Goal: Task Accomplishment & Management: Manage account settings

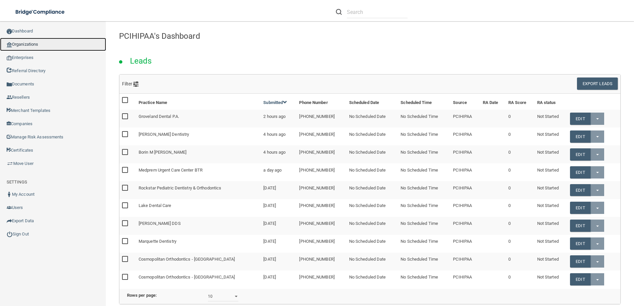
click at [45, 43] on link "Organizations" at bounding box center [53, 44] width 106 height 13
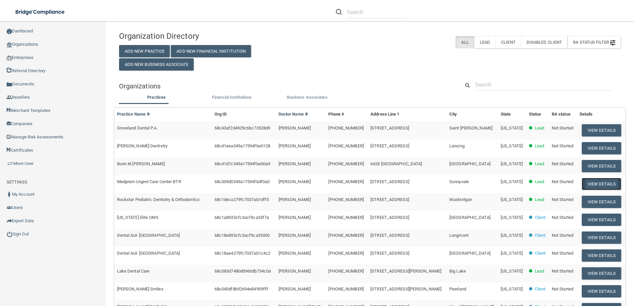
click at [590, 183] on button "View Details" at bounding box center [601, 184] width 39 height 12
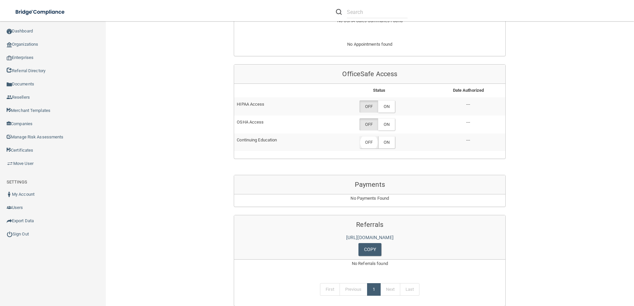
scroll to position [265, 0]
click at [392, 110] on label "ON" at bounding box center [386, 104] width 17 height 12
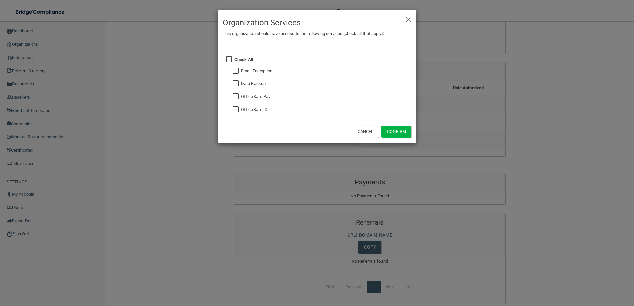
click at [239, 112] on input "checkbox" at bounding box center [237, 109] width 8 height 5
checkbox input "true"
click at [238, 84] on input "checkbox" at bounding box center [237, 83] width 8 height 5
checkbox input "true"
click at [397, 132] on button "Confirm" at bounding box center [396, 132] width 30 height 12
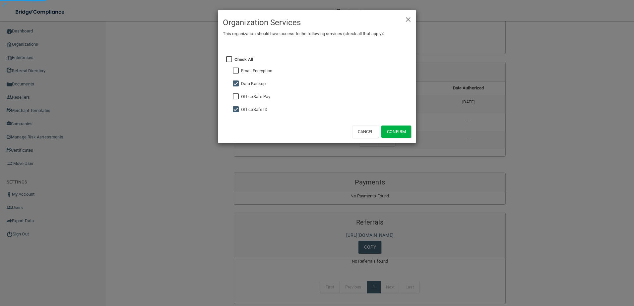
click at [466, 158] on div "× Close Organization Services This organization should have access to the follo…" at bounding box center [317, 153] width 634 height 306
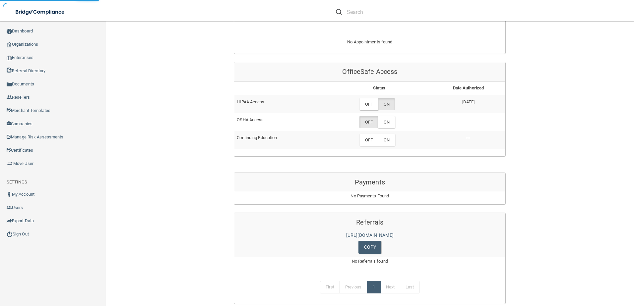
click at [385, 128] on label "ON" at bounding box center [386, 122] width 17 height 12
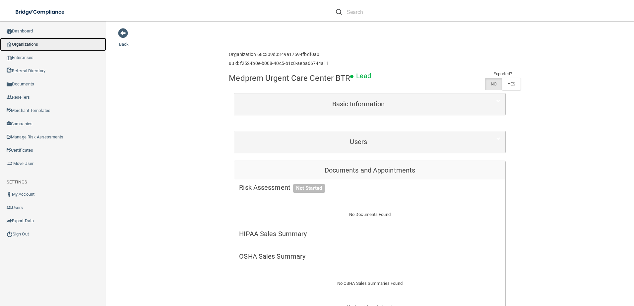
click at [36, 46] on link "Organizations" at bounding box center [53, 44] width 106 height 13
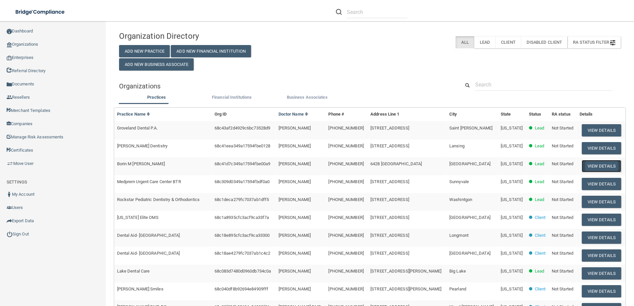
click at [595, 165] on button "View Details" at bounding box center [601, 166] width 39 height 12
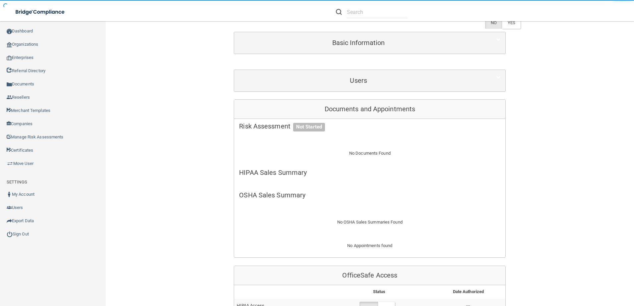
scroll to position [166, 0]
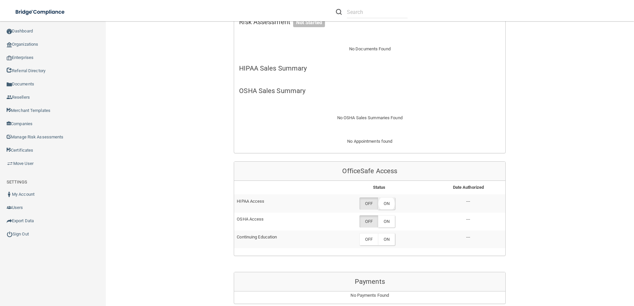
click at [386, 204] on label "ON" at bounding box center [386, 204] width 17 height 12
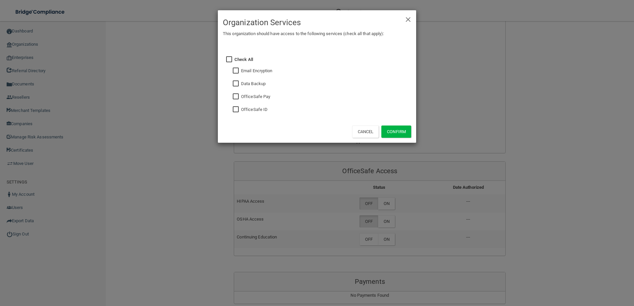
click at [235, 112] on input "checkbox" at bounding box center [237, 109] width 8 height 5
checkbox input "true"
click at [236, 82] on input "checkbox" at bounding box center [237, 83] width 8 height 5
checkbox input "true"
click at [390, 129] on button "Confirm" at bounding box center [396, 132] width 30 height 12
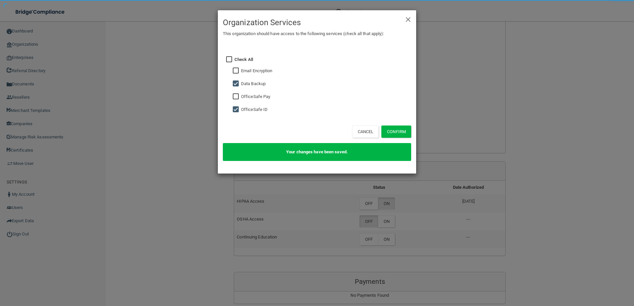
click at [384, 223] on div "× Close Organization Services This organization should have access to the follo…" at bounding box center [317, 153] width 634 height 306
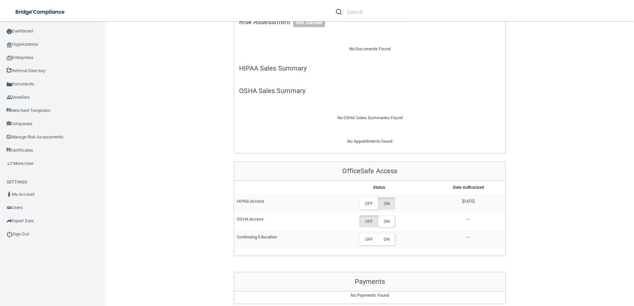
click at [386, 224] on label "ON" at bounding box center [386, 221] width 17 height 12
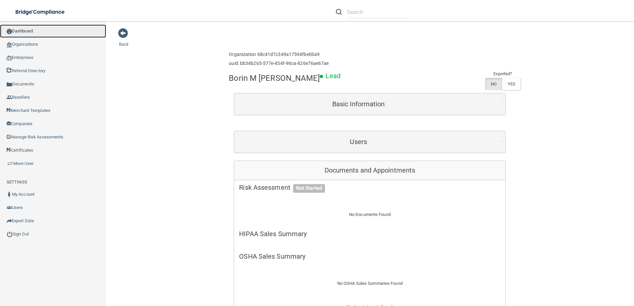
click at [39, 32] on link "Dashboard" at bounding box center [53, 31] width 106 height 13
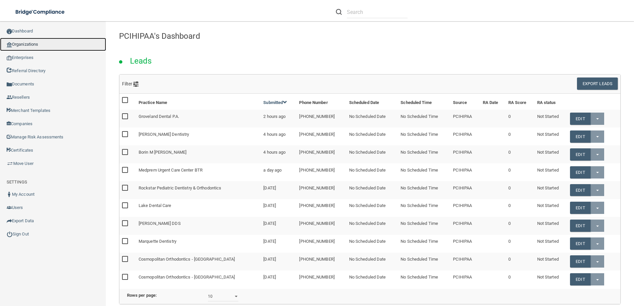
click at [51, 47] on link "Organizations" at bounding box center [53, 44] width 106 height 13
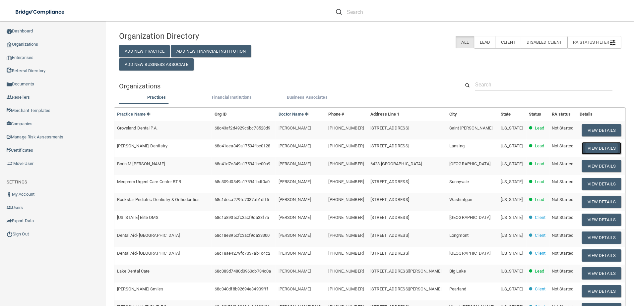
click at [589, 150] on button "View Details" at bounding box center [601, 148] width 39 height 12
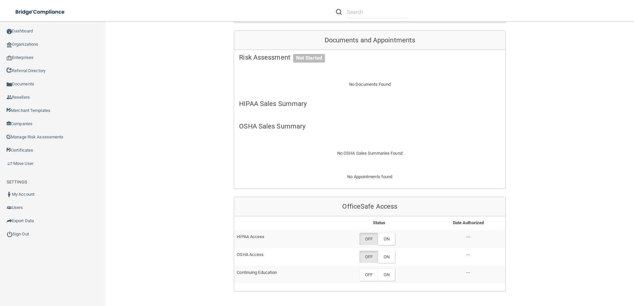
scroll to position [133, 0]
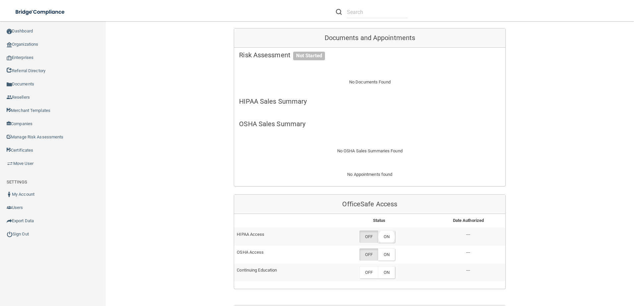
click at [389, 236] on label "ON" at bounding box center [386, 237] width 17 height 12
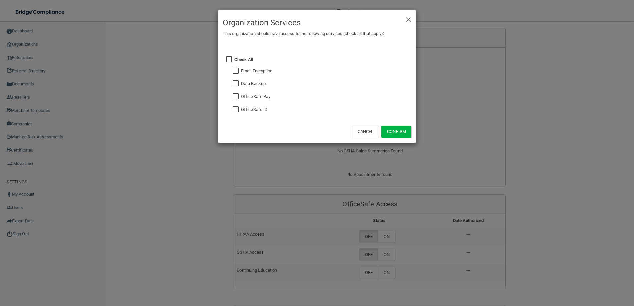
click at [237, 107] on input "checkbox" at bounding box center [237, 109] width 8 height 5
checkbox input "true"
click at [238, 80] on fieldset "Data Backup" at bounding box center [322, 83] width 177 height 13
click at [238, 83] on input "checkbox" at bounding box center [237, 83] width 8 height 5
checkbox input "true"
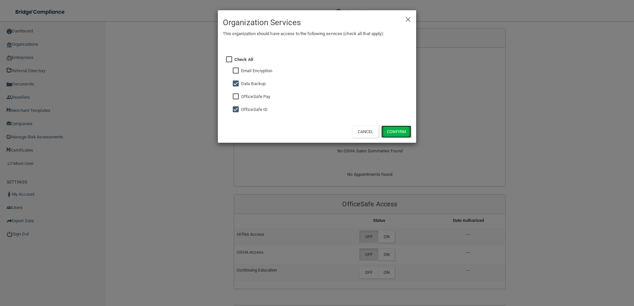
click at [407, 129] on button "Confirm" at bounding box center [396, 132] width 30 height 12
click at [381, 255] on div "× Close Organization Services This organization should have access to the follo…" at bounding box center [317, 153] width 634 height 306
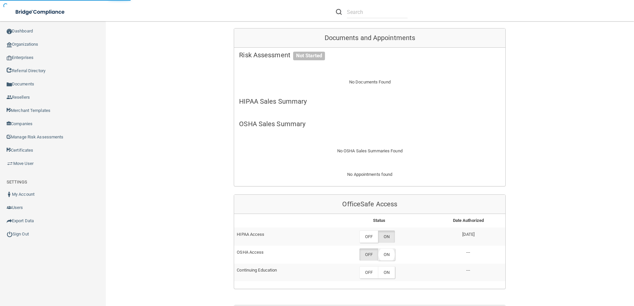
click at [381, 251] on label "ON" at bounding box center [386, 255] width 17 height 12
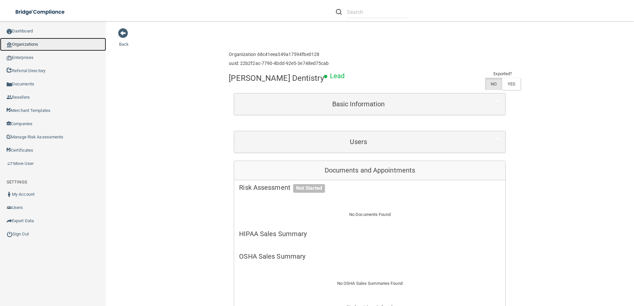
click at [21, 45] on link "Organizations" at bounding box center [53, 44] width 106 height 13
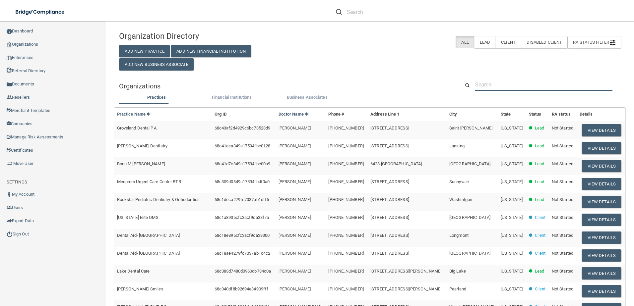
click at [483, 87] on input "text" at bounding box center [543, 85] width 137 height 12
paste input "Bailey Cosmetic & Family Dentistry"
type input "Bailey Cosmetic & Family Dentistry"
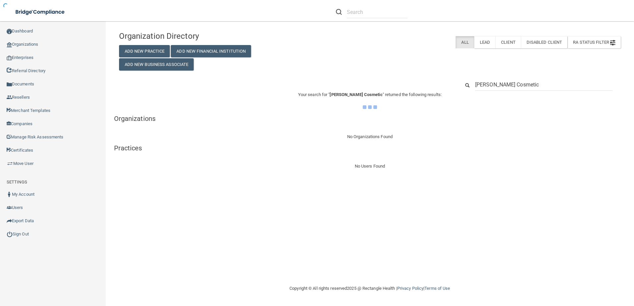
type input "Bailey Cosmetic"
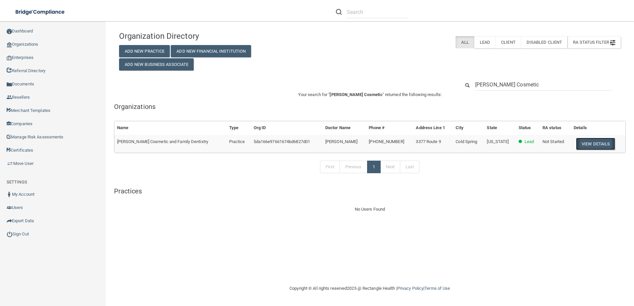
click at [576, 140] on button "View Details" at bounding box center [595, 144] width 39 height 12
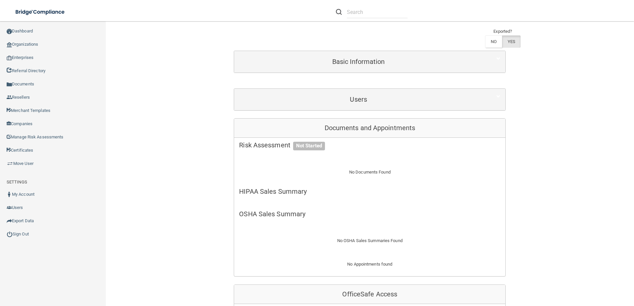
scroll to position [133, 0]
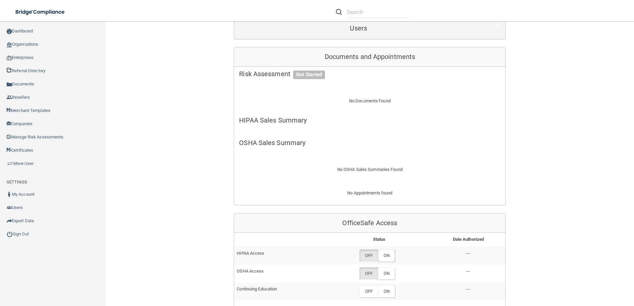
click at [389, 255] on label "ON" at bounding box center [386, 256] width 17 height 12
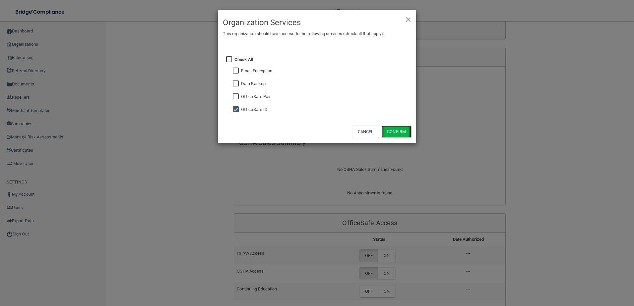
click at [404, 131] on button "Confirm" at bounding box center [396, 132] width 30 height 12
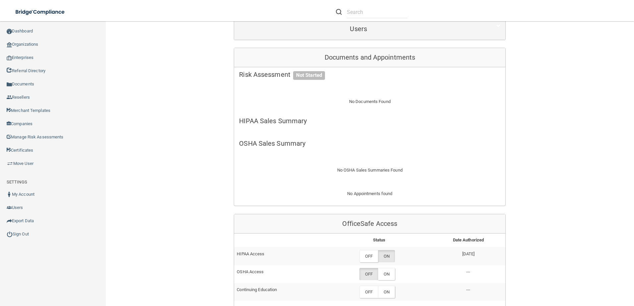
scroll to position [133, 0]
click at [40, 42] on link "Organizations" at bounding box center [53, 44] width 106 height 13
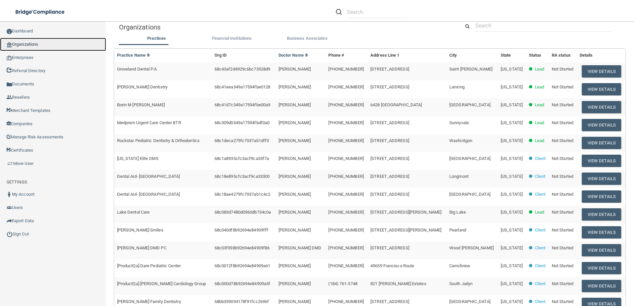
scroll to position [31, 0]
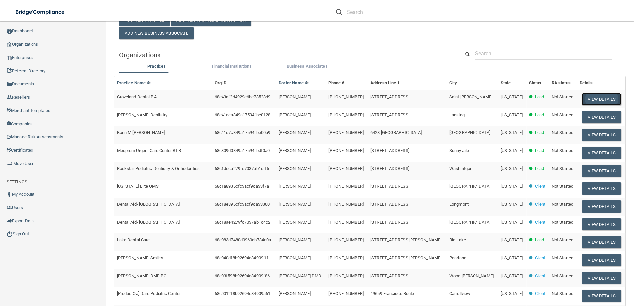
click at [603, 100] on button "View Details" at bounding box center [601, 99] width 39 height 12
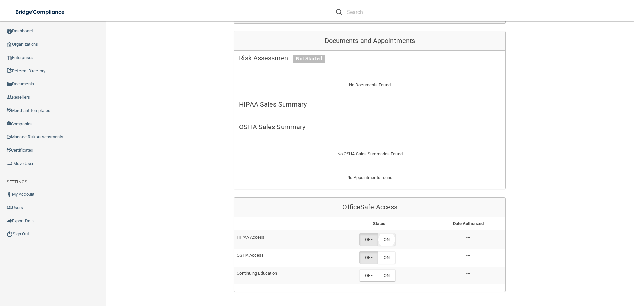
scroll to position [131, 0]
click at [385, 236] on label "ON" at bounding box center [386, 239] width 17 height 12
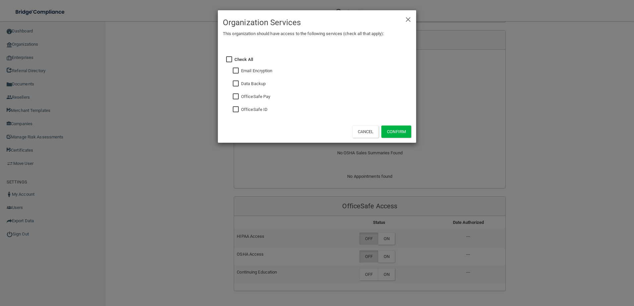
click at [238, 109] on input "checkbox" at bounding box center [237, 109] width 8 height 5
checkbox input "true"
click at [236, 82] on input "checkbox" at bounding box center [237, 83] width 8 height 5
checkbox input "true"
click at [408, 135] on button "Confirm" at bounding box center [396, 132] width 30 height 12
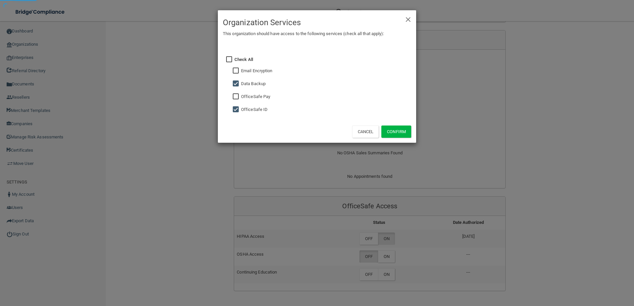
click at [389, 255] on div "× Close Organization Services This organization should have access to the follo…" at bounding box center [317, 153] width 634 height 306
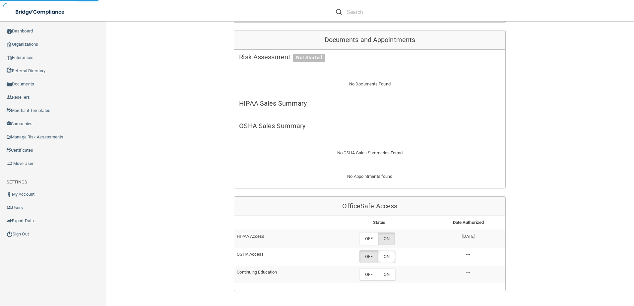
click at [389, 258] on label "ON" at bounding box center [386, 257] width 17 height 12
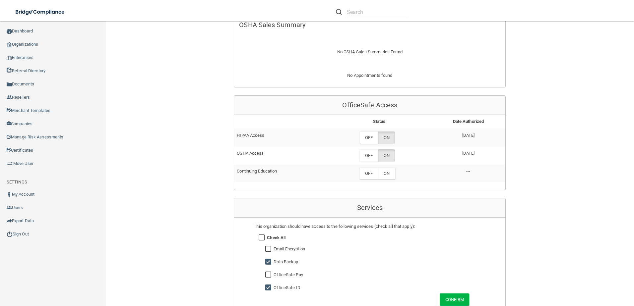
scroll to position [232, 0]
click at [384, 165] on td "OFF ON" at bounding box center [379, 173] width 104 height 18
click at [383, 176] on label "ON" at bounding box center [386, 173] width 17 height 12
